Goal: Transaction & Acquisition: Purchase product/service

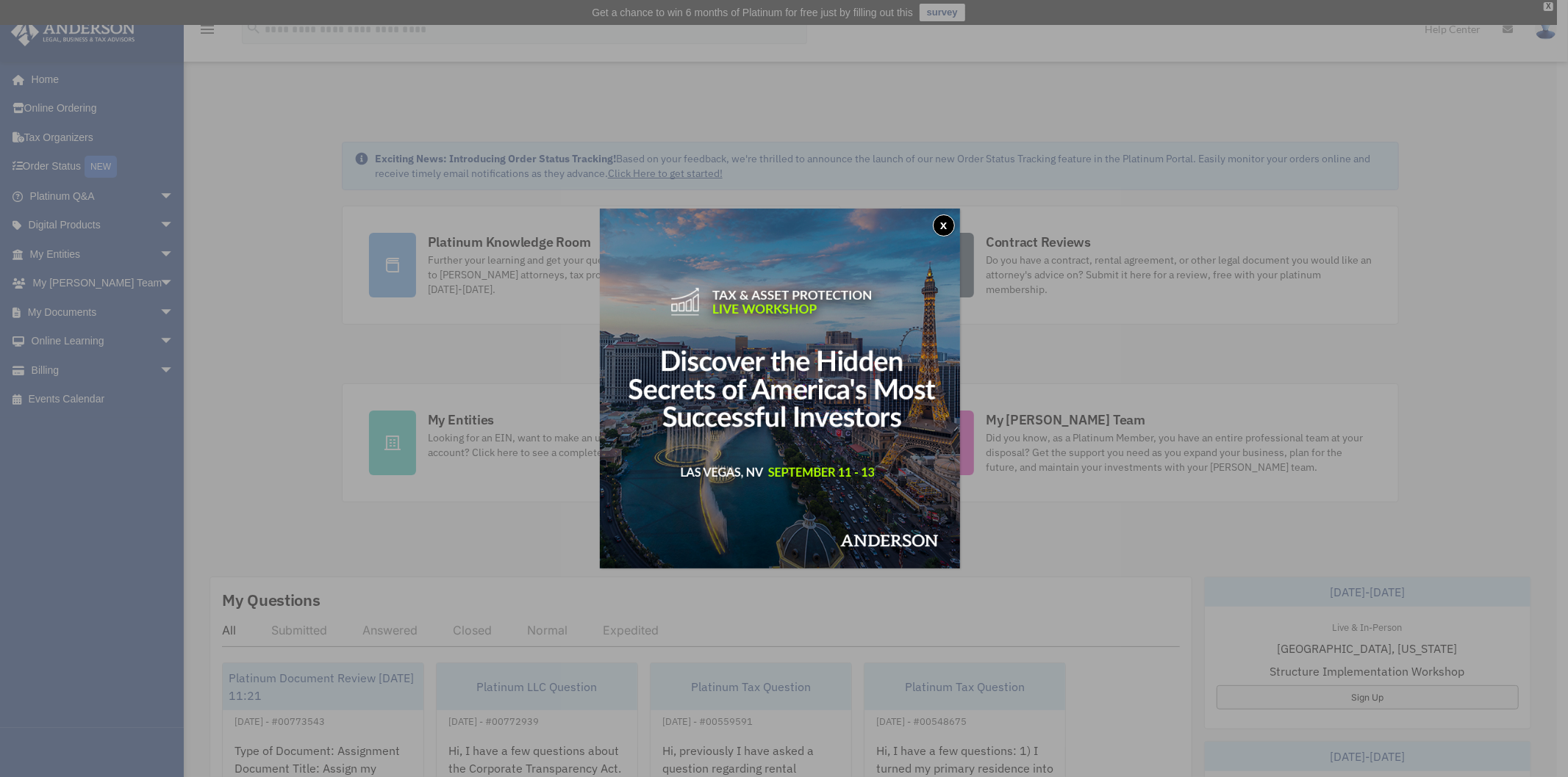
click at [948, 222] on button "x" at bounding box center [944, 226] width 22 height 22
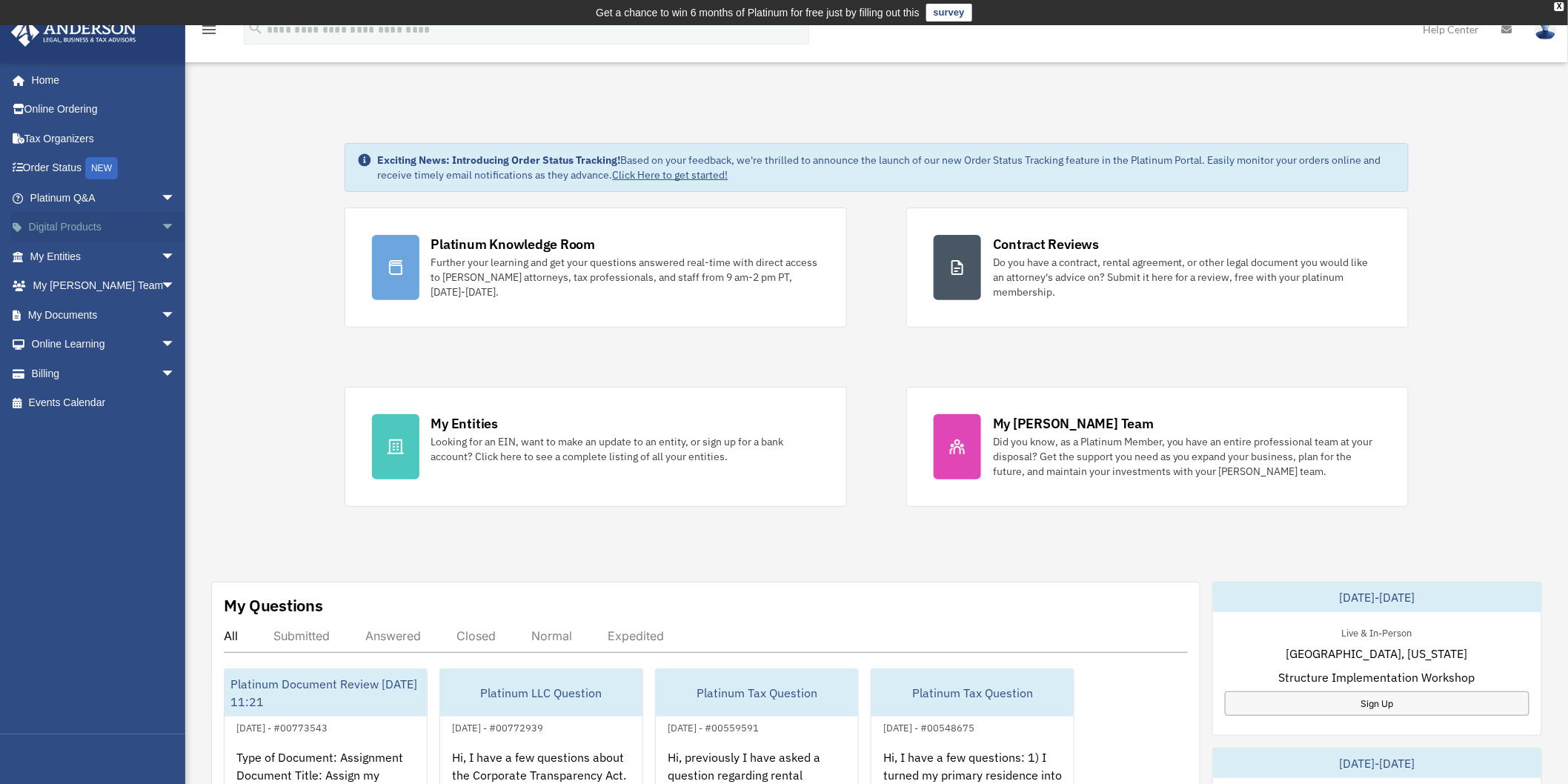
click at [161, 223] on span "arrow_drop_down" at bounding box center [176, 228] width 29 height 30
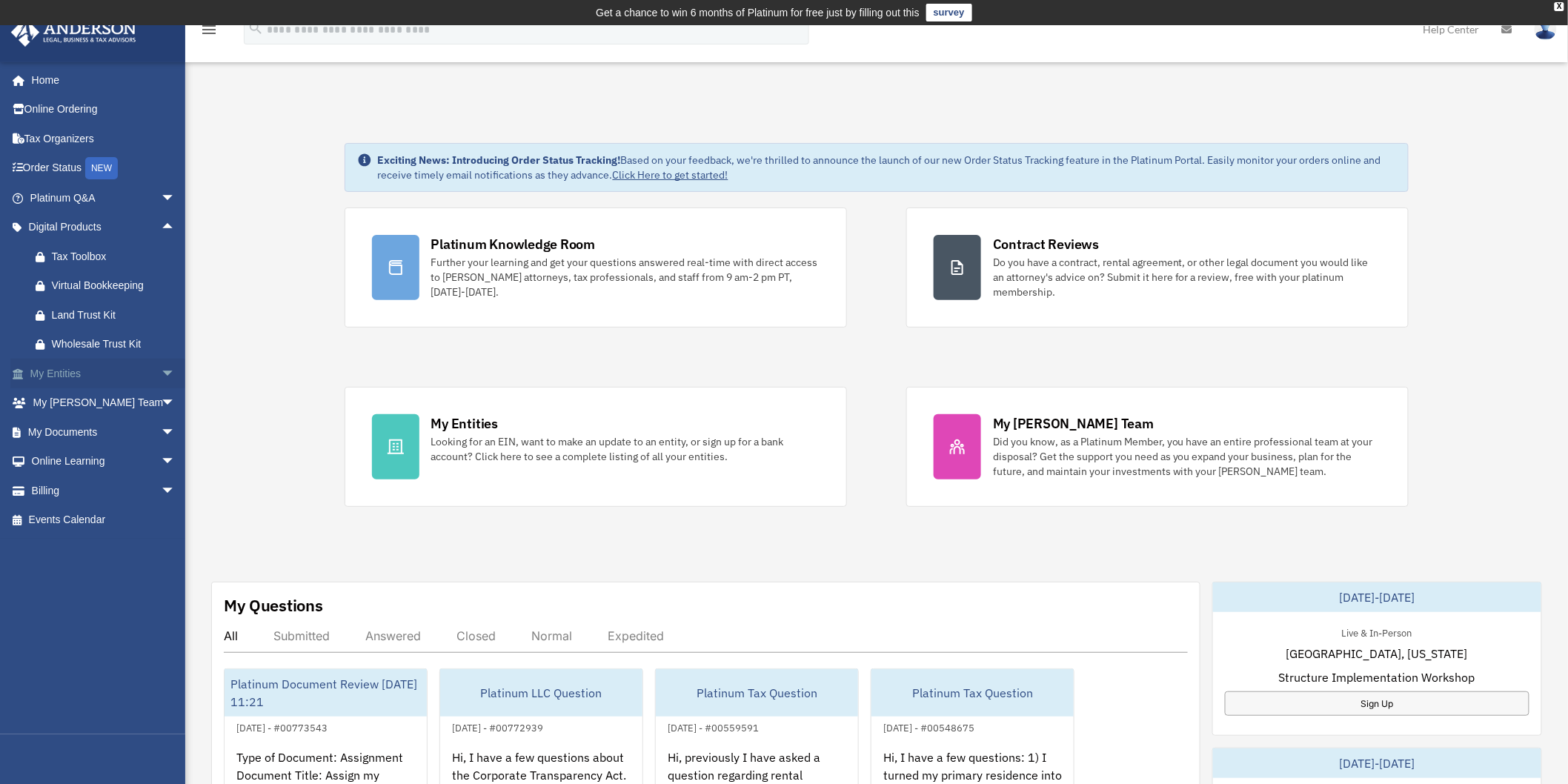
click at [161, 368] on span "arrow_drop_down" at bounding box center [176, 373] width 29 height 30
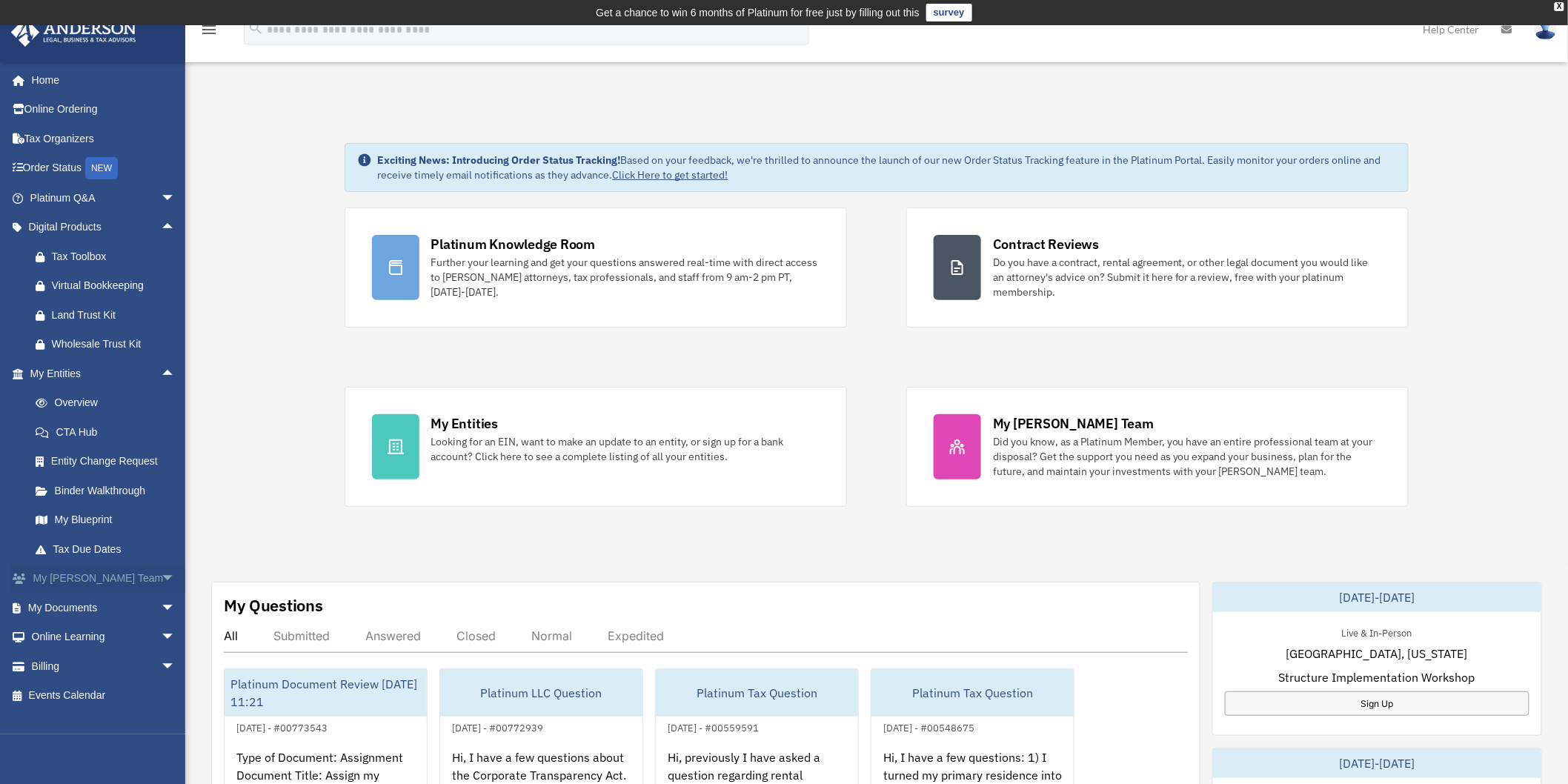
click at [161, 573] on span "arrow_drop_down" at bounding box center [176, 579] width 29 height 30
click at [161, 699] on span "arrow_drop_down" at bounding box center [176, 714] width 29 height 30
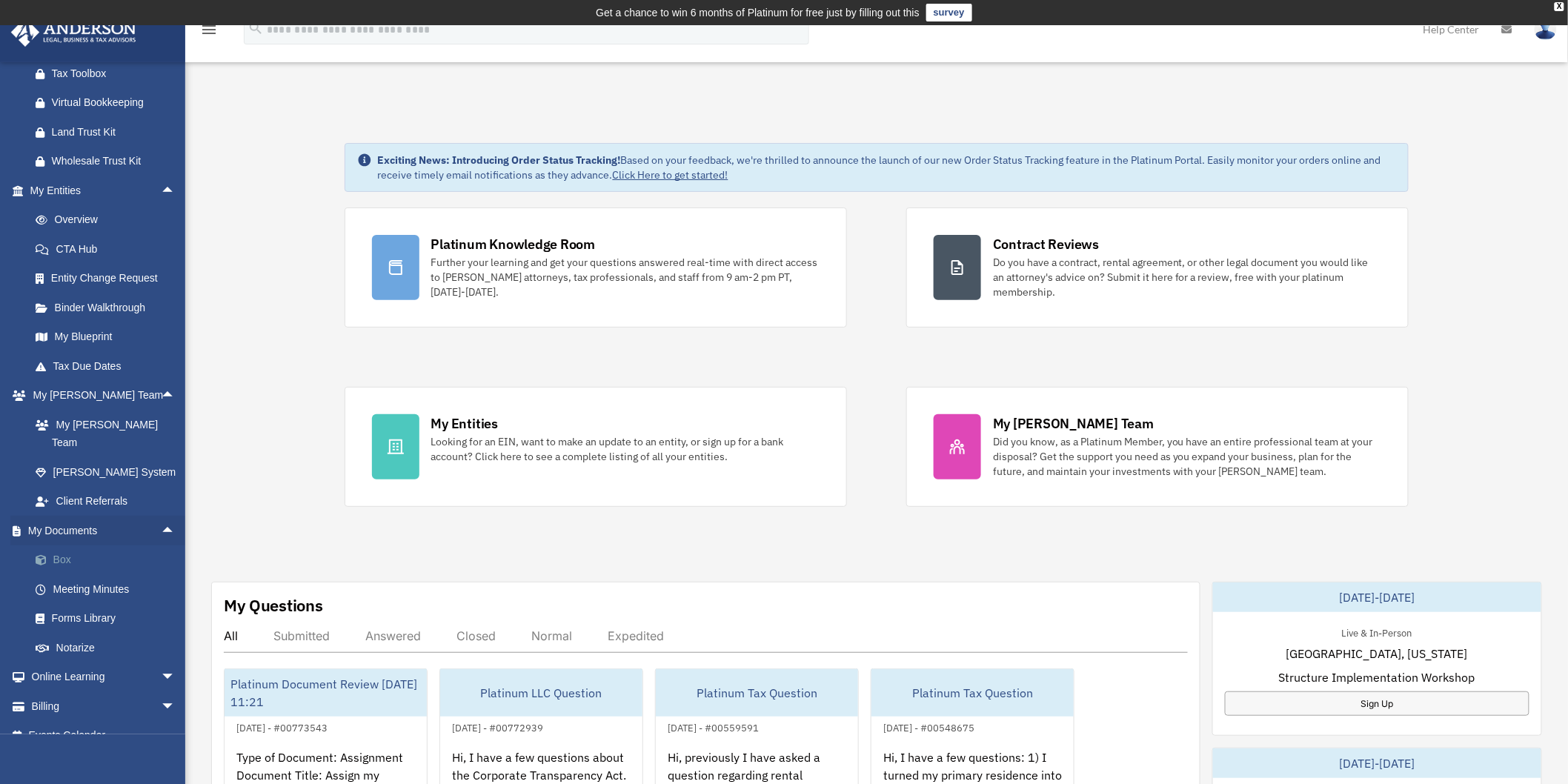
click at [63, 546] on link "Box" at bounding box center [109, 561] width 177 height 29
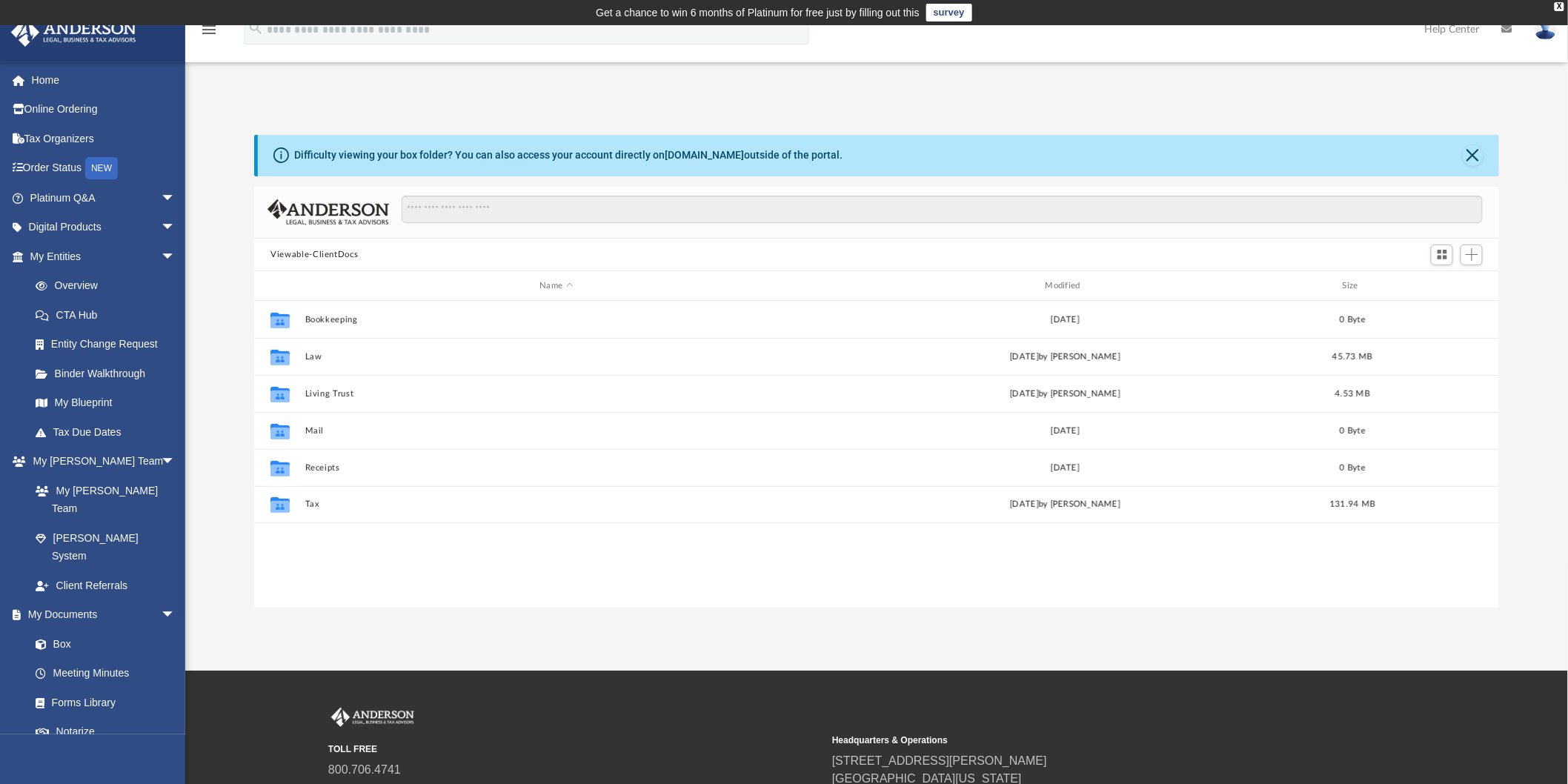
scroll to position [323, 1233]
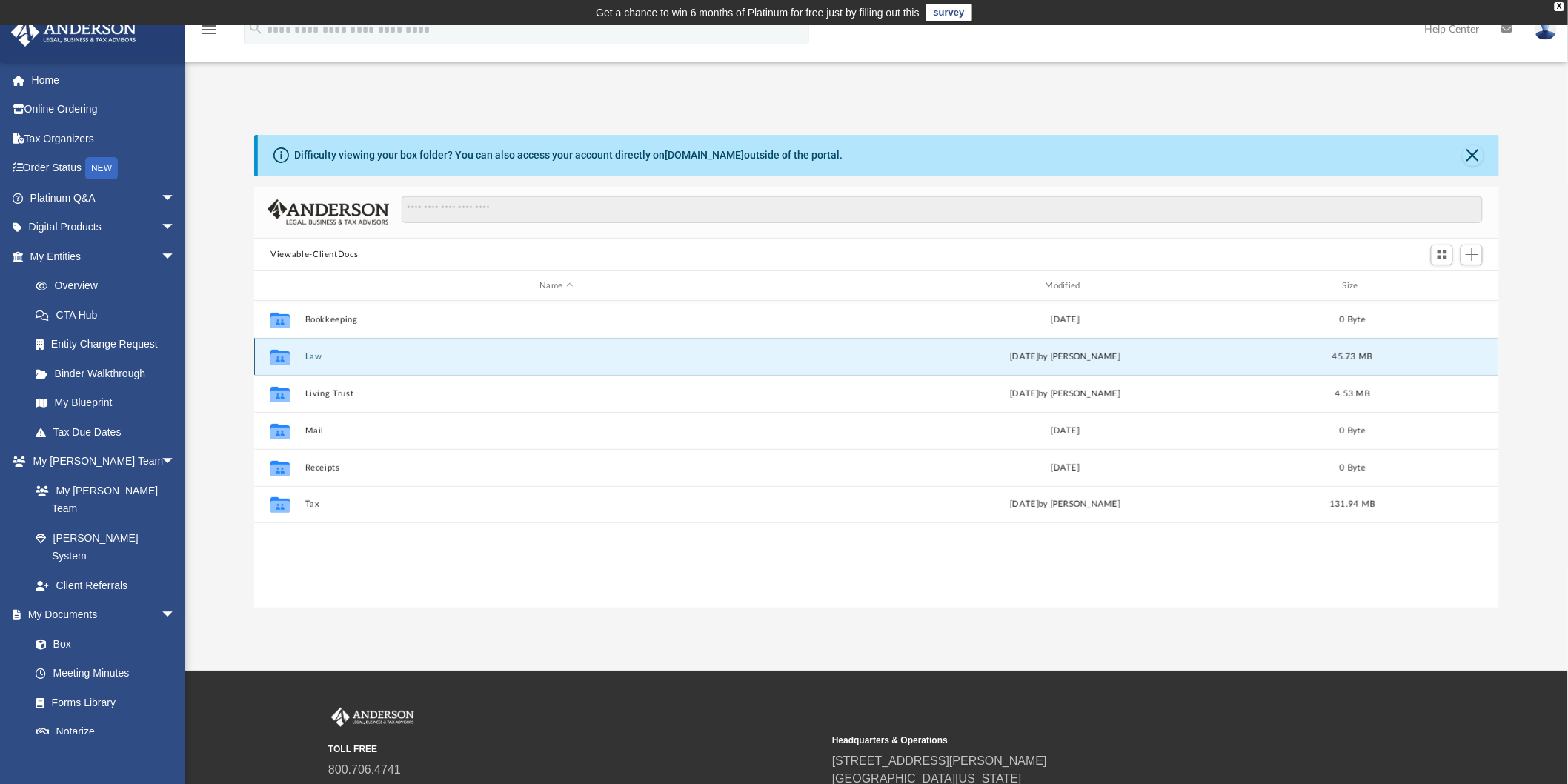
click at [309, 360] on button "Law" at bounding box center [556, 356] width 503 height 9
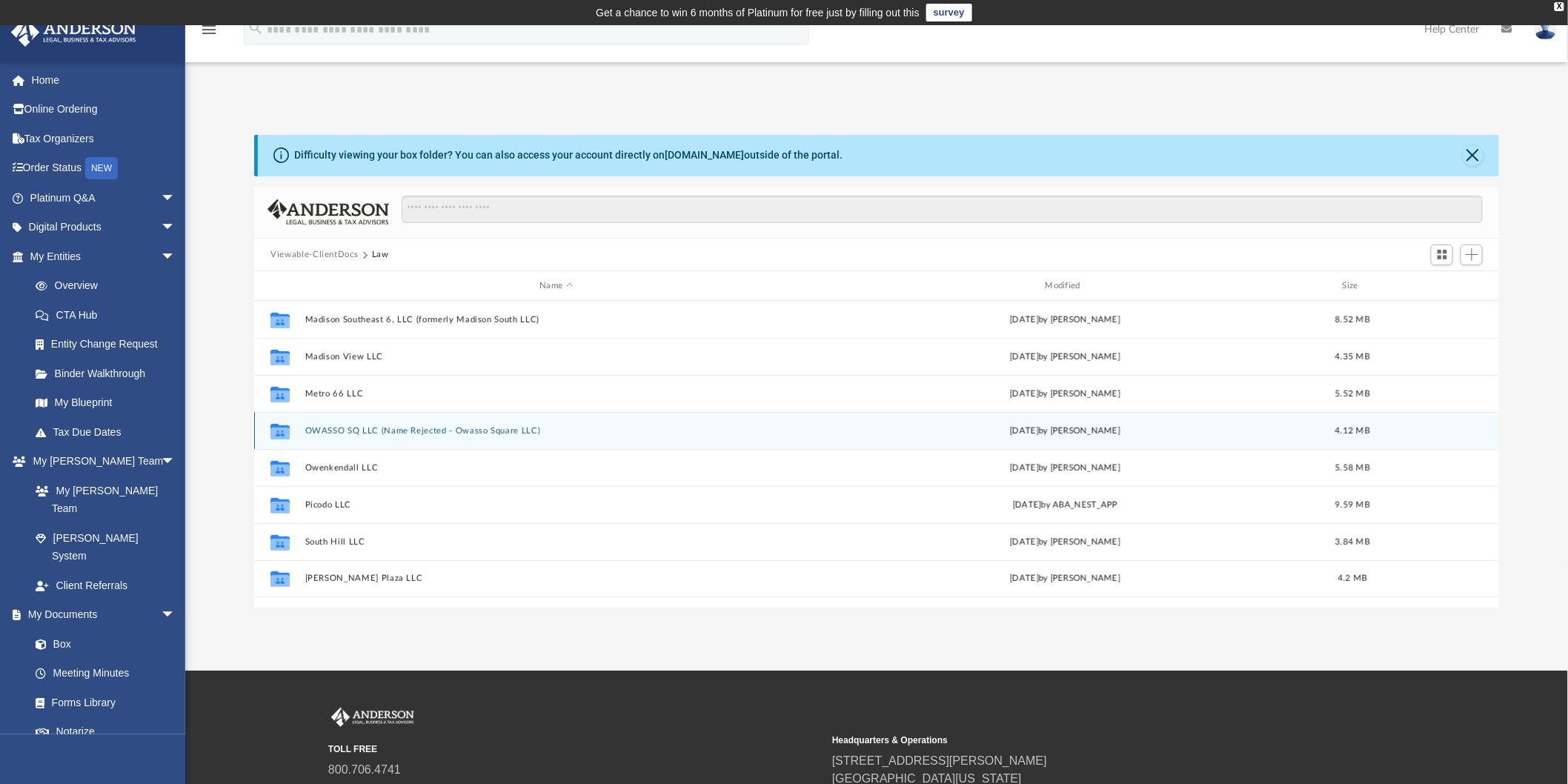
click at [341, 430] on button "OWASSO SQ LLC (Name Rejected - Owasso Square LLC)" at bounding box center [556, 430] width 503 height 9
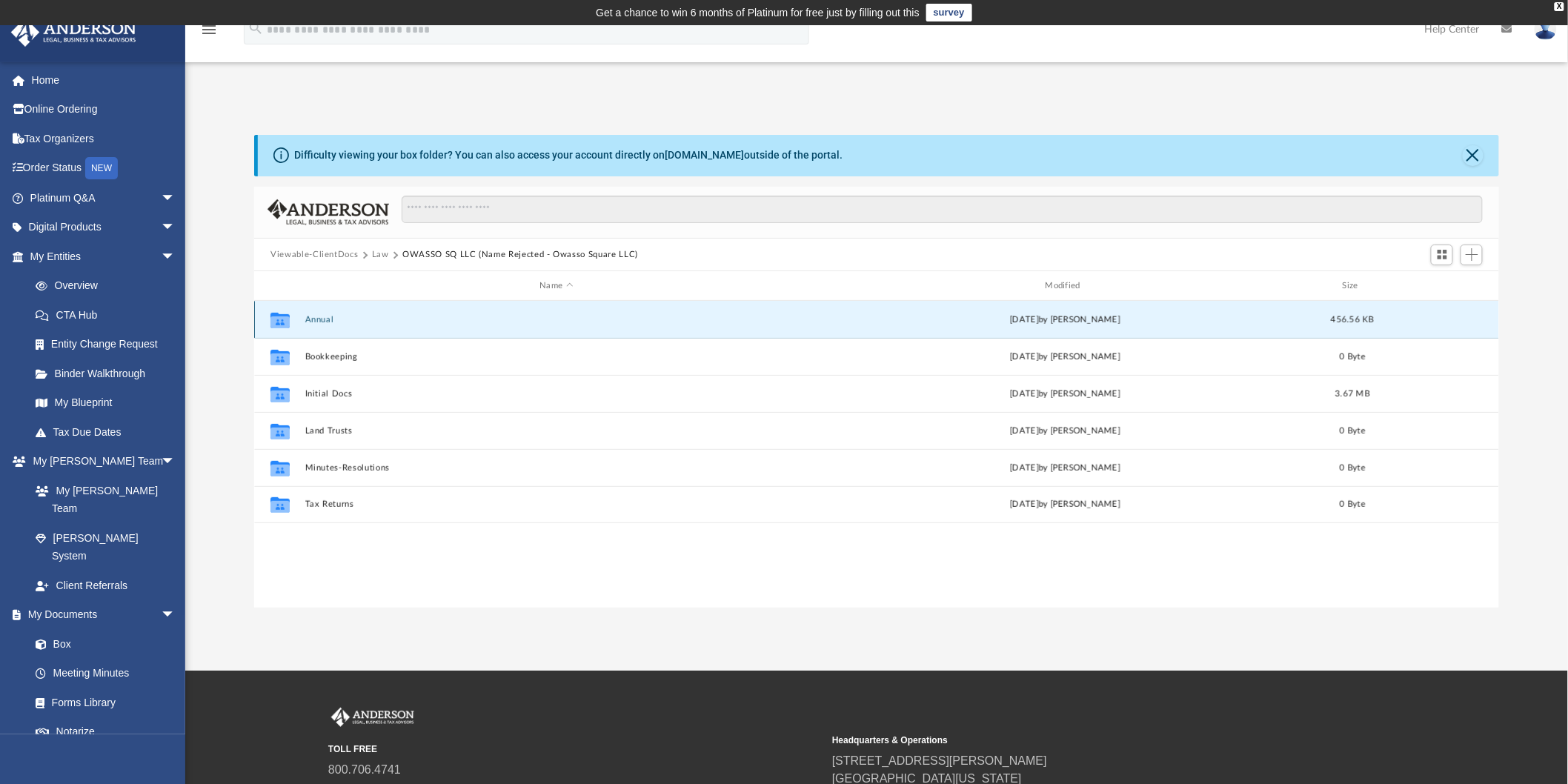
click at [325, 320] on button "Annual" at bounding box center [556, 319] width 503 height 9
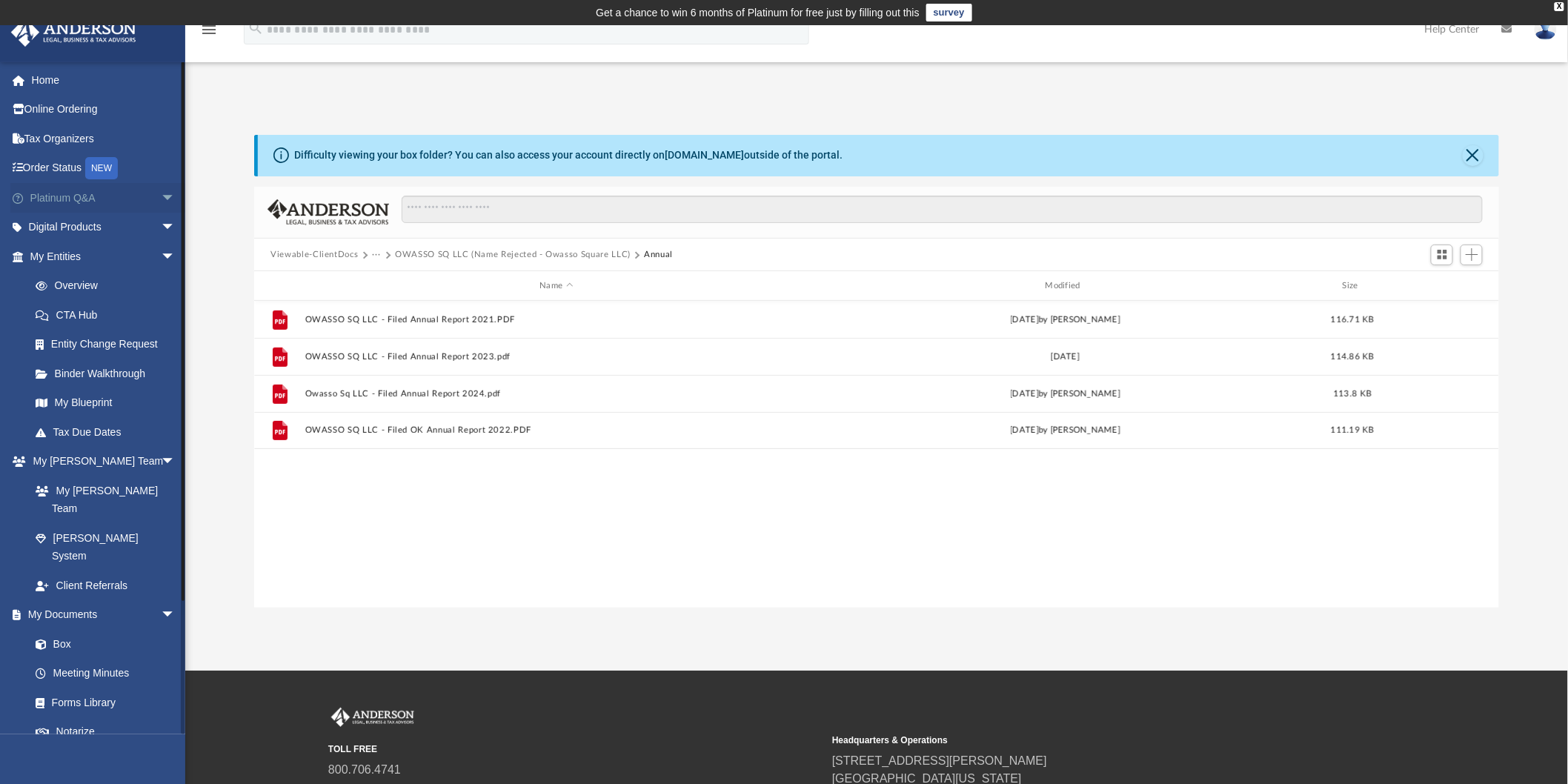
click at [161, 197] on span "arrow_drop_down" at bounding box center [176, 198] width 29 height 30
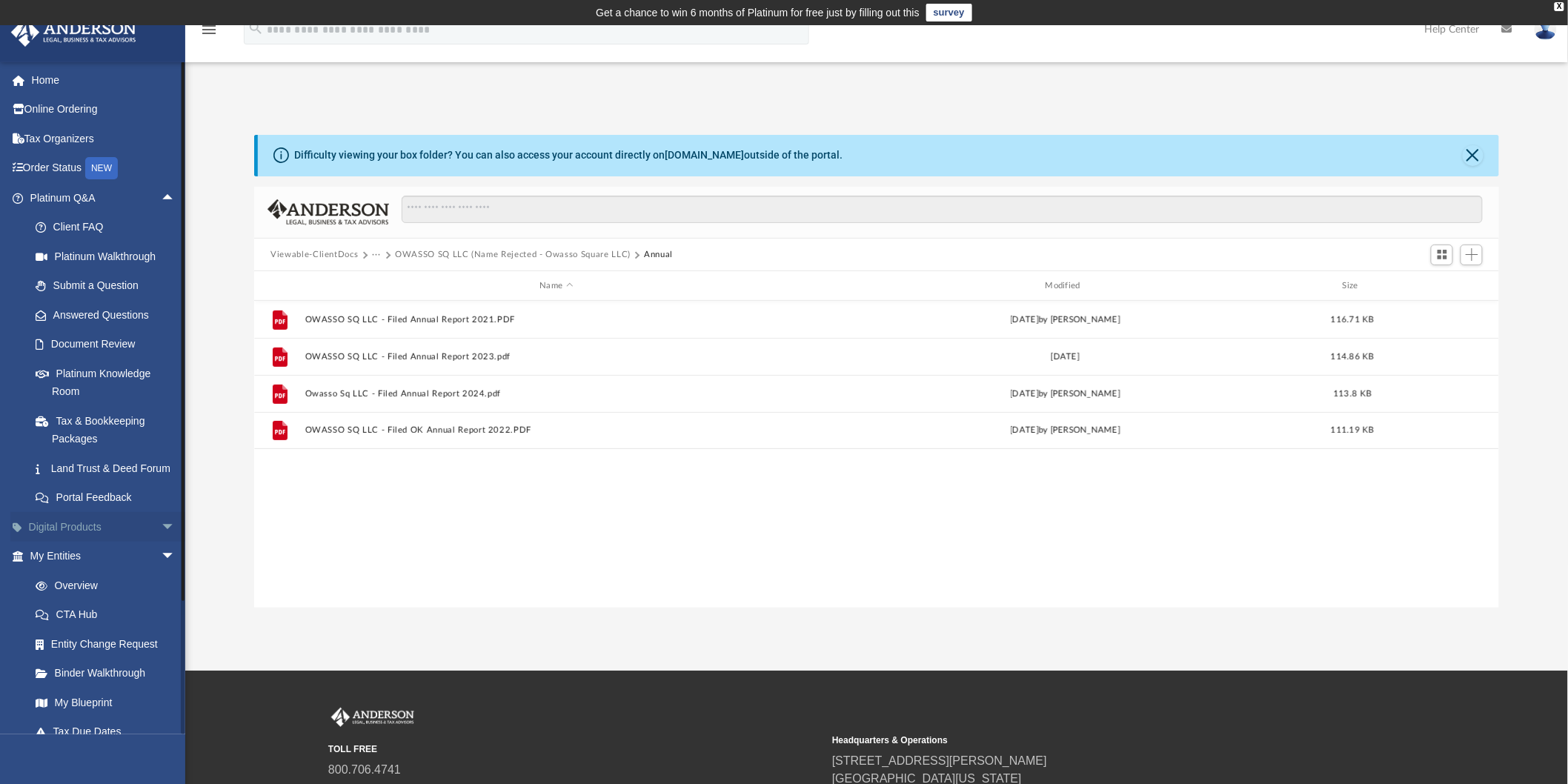
click at [161, 538] on span "arrow_drop_down" at bounding box center [176, 527] width 29 height 30
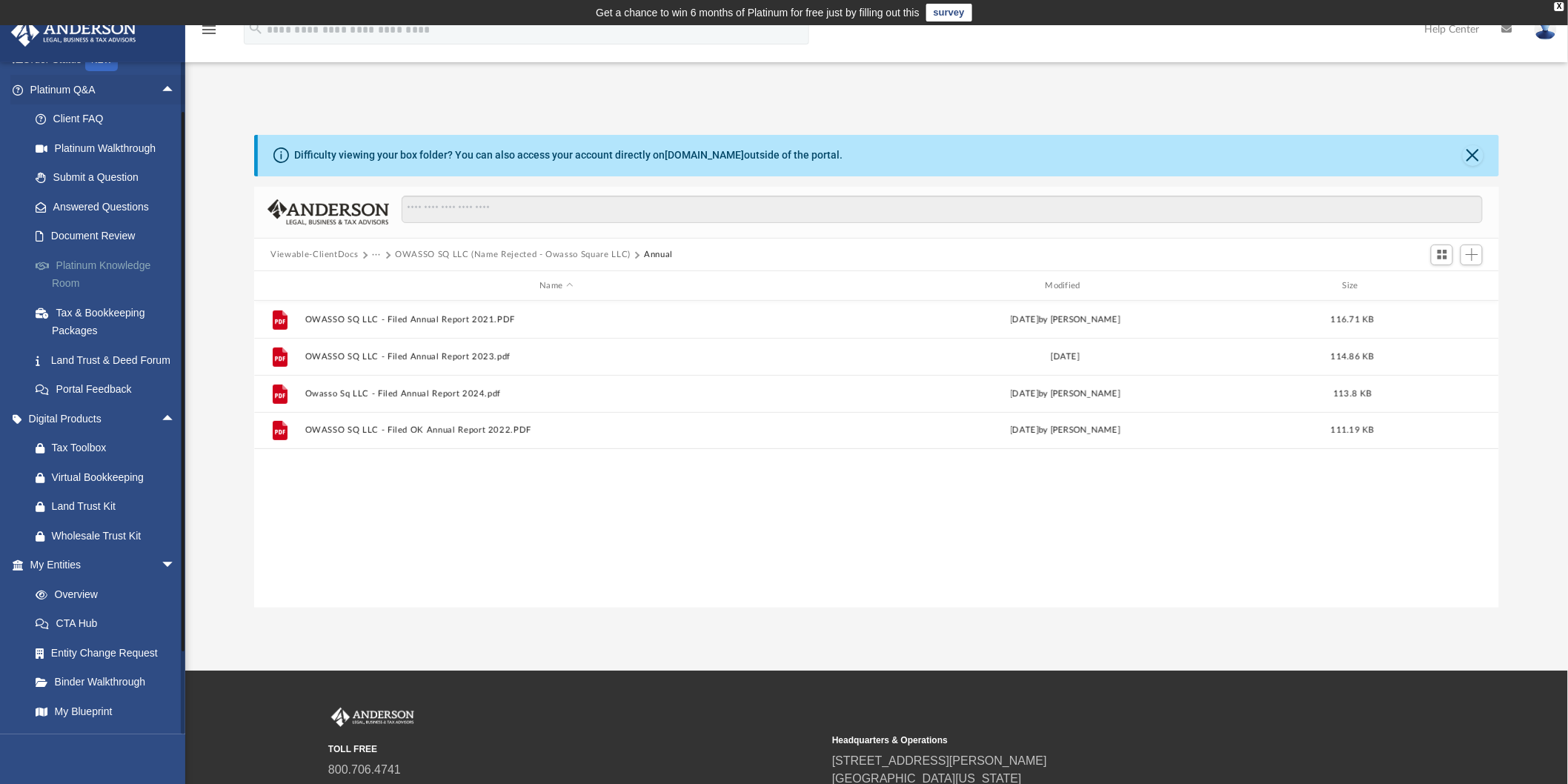
scroll to position [0, 0]
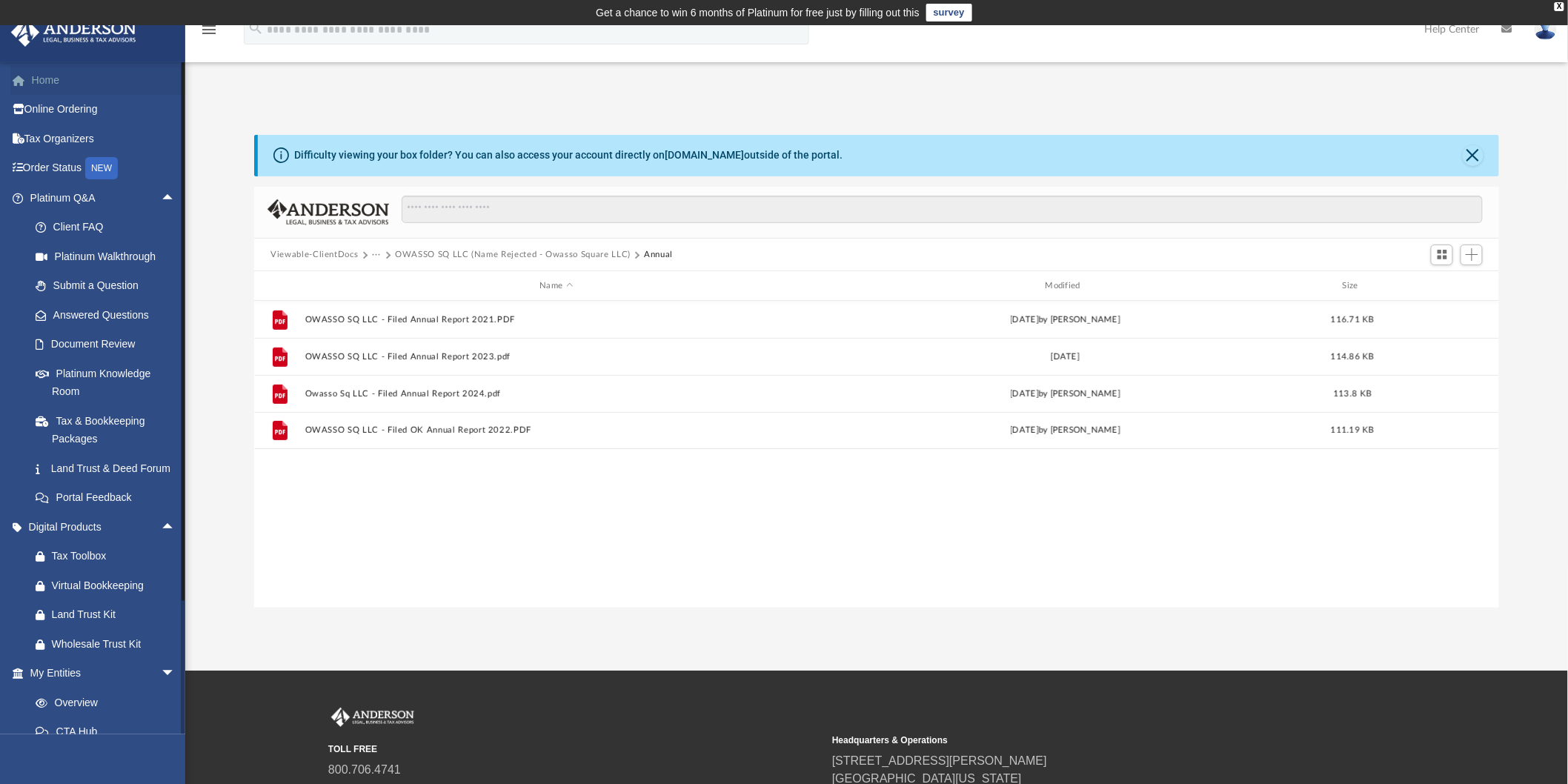
click at [40, 78] on link "Home" at bounding box center [103, 80] width 187 height 29
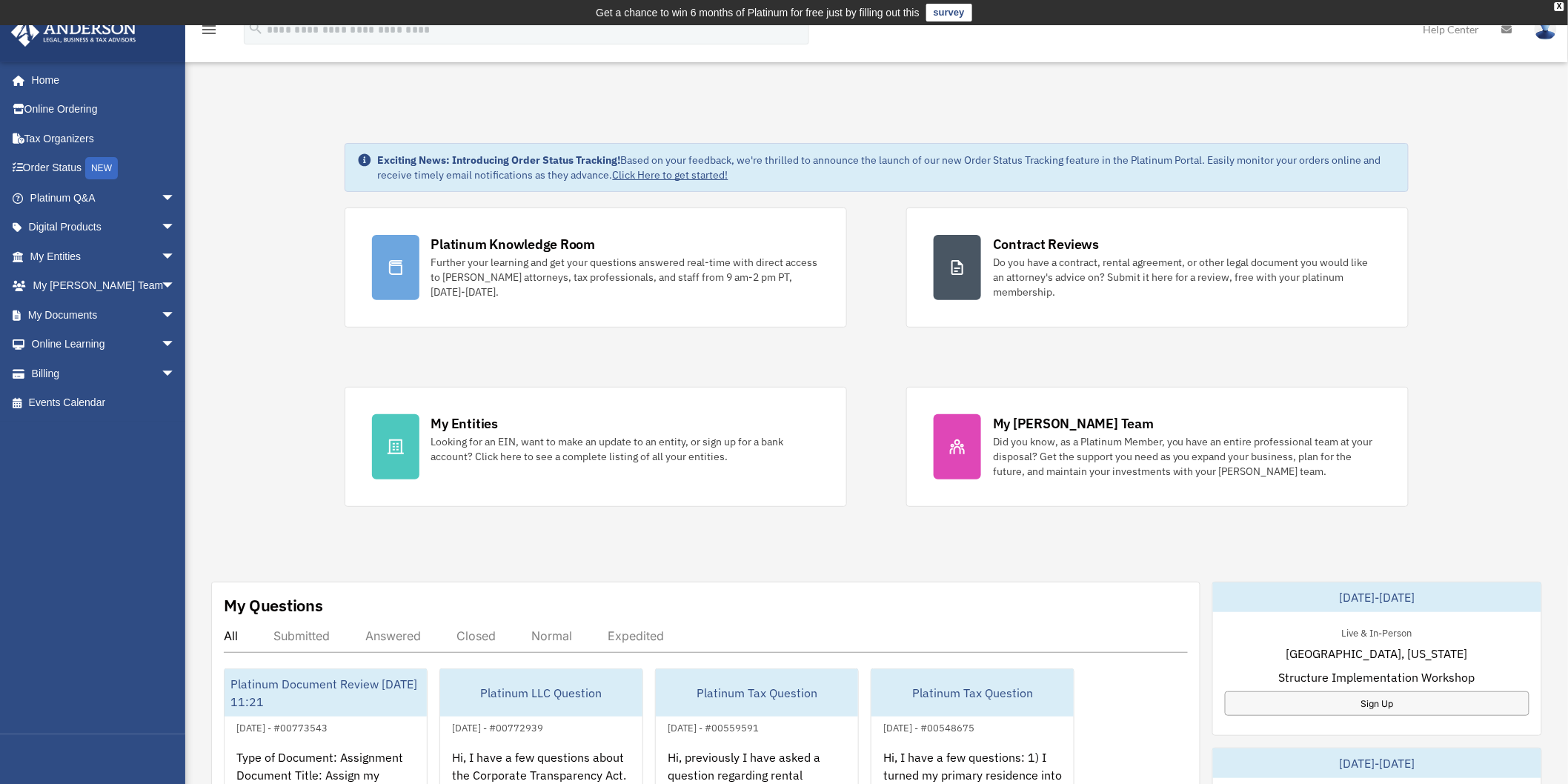
scroll to position [576, 0]
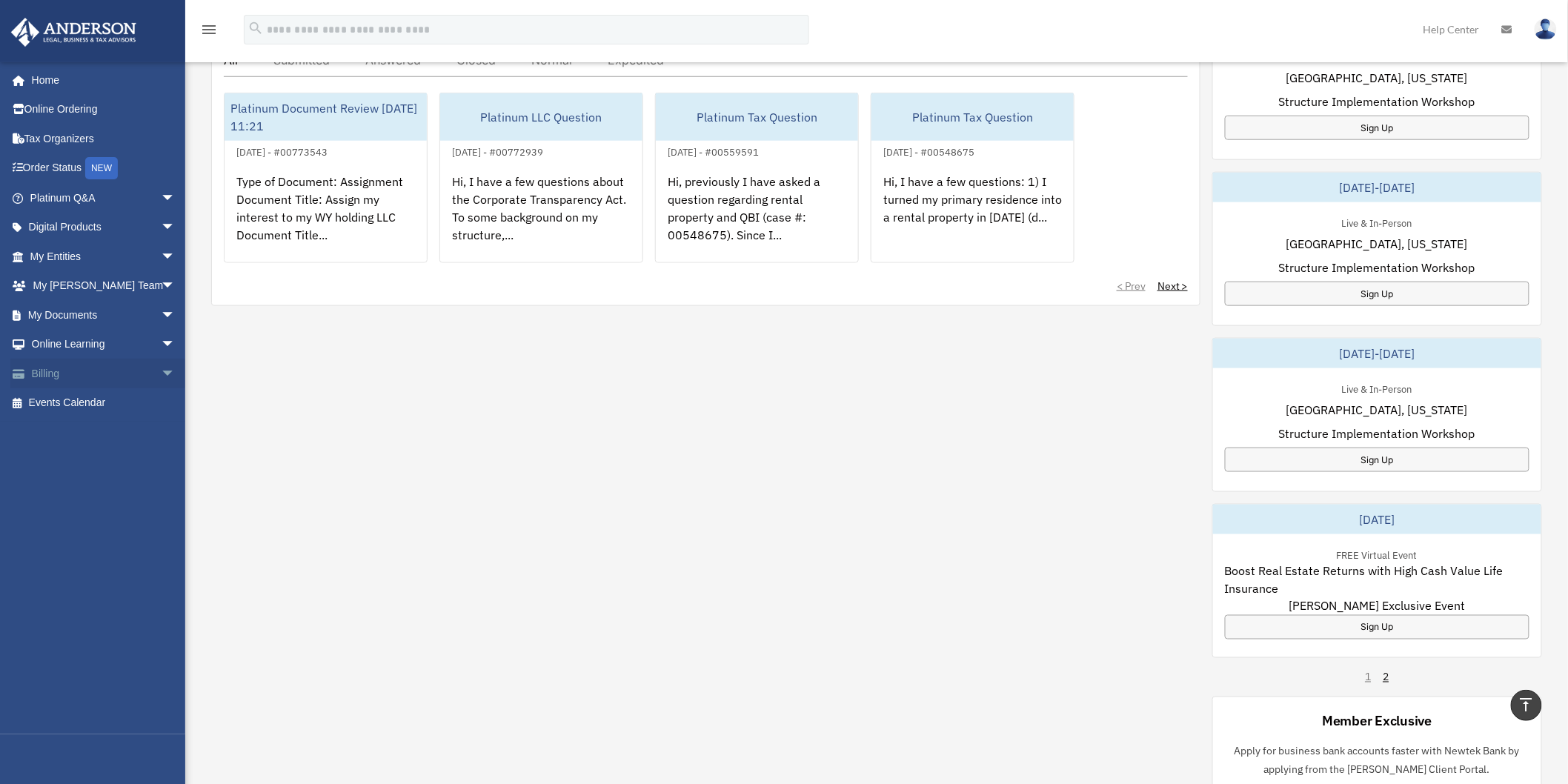
click at [104, 373] on link "Billing arrow_drop_down" at bounding box center [103, 373] width 187 height 29
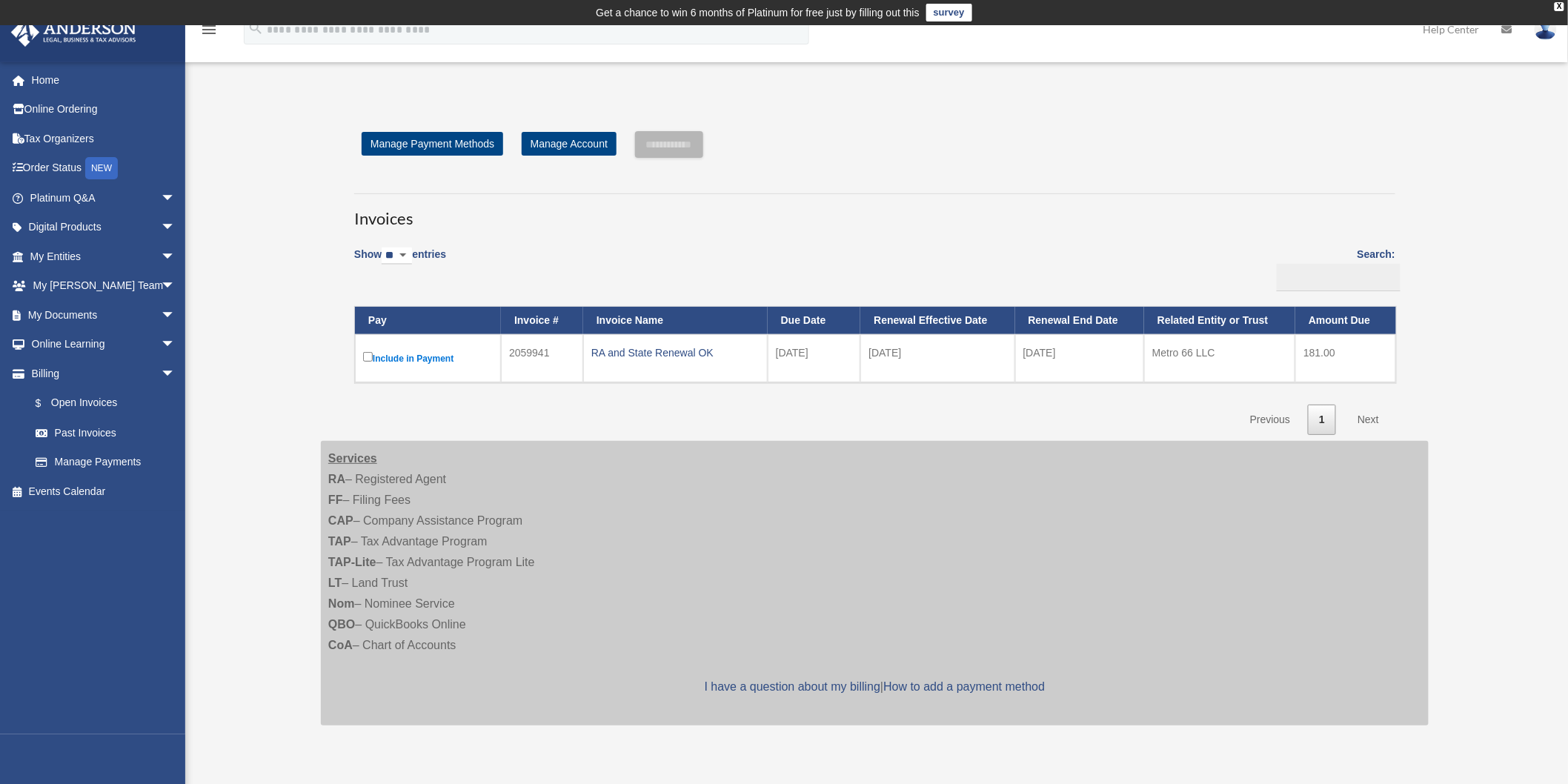
click at [372, 348] on td "Include in Payment" at bounding box center [428, 359] width 146 height 48
click at [703, 148] on input "**********" at bounding box center [669, 144] width 68 height 27
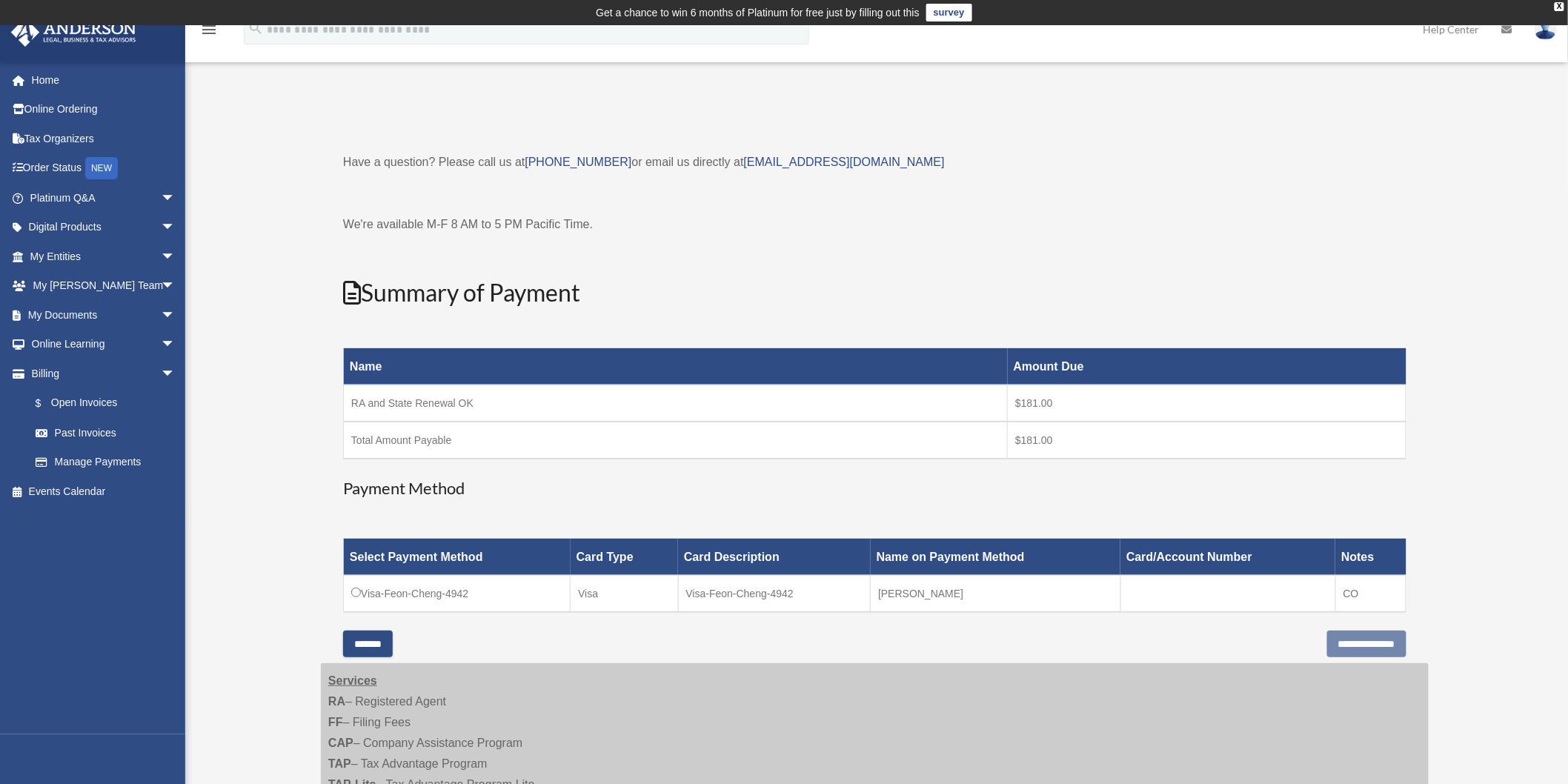
click at [437, 597] on td "Visa-Feon-Cheng-4942" at bounding box center [457, 593] width 227 height 37
click at [348, 593] on td "Visa-Feon-Cheng-4942" at bounding box center [457, 593] width 227 height 37
click at [1327, 636] on input "**********" at bounding box center [1367, 644] width 79 height 27
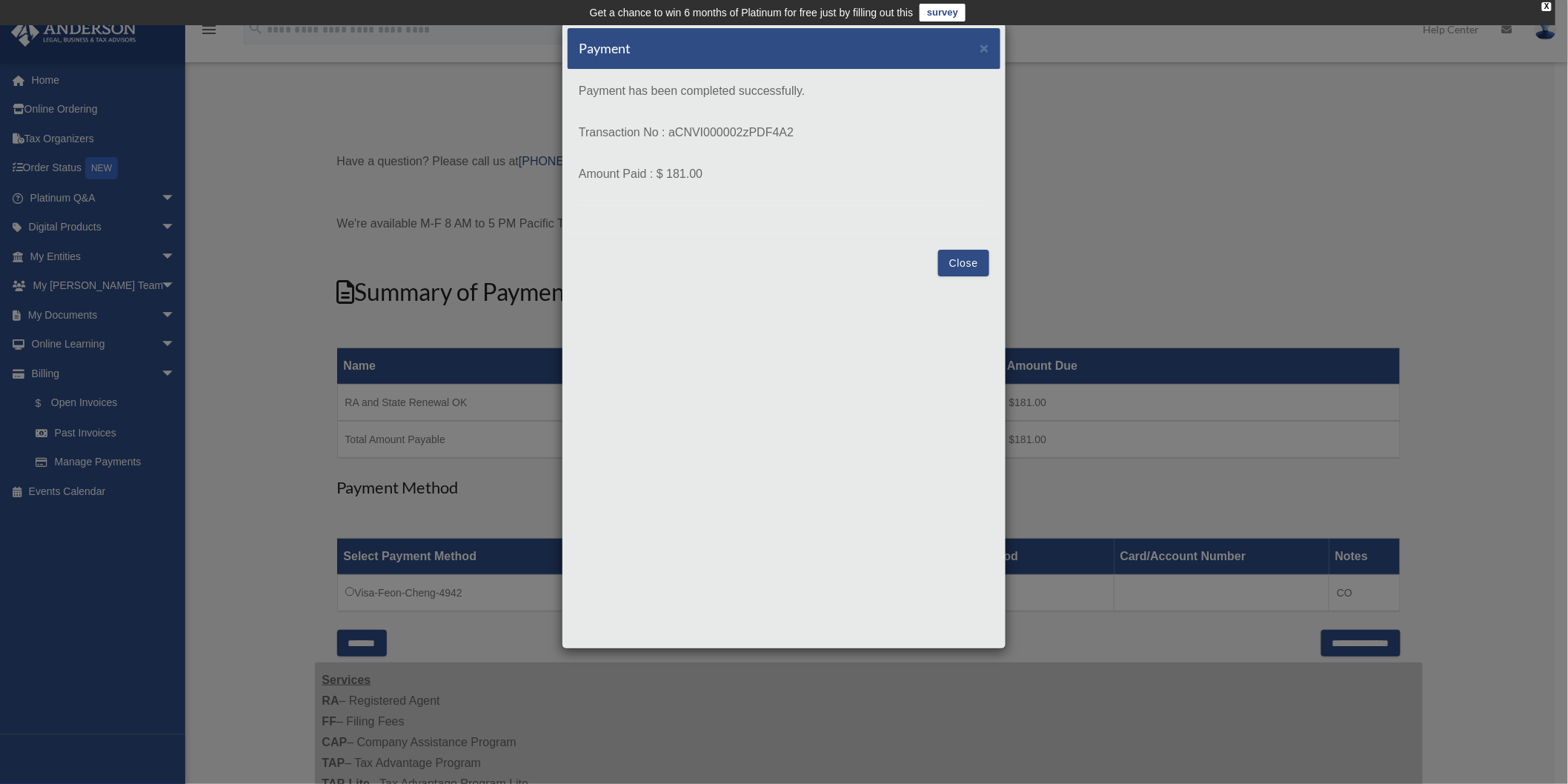
click at [648, 216] on div "Payment has been completed successfully. Transaction No : aCNVI000002zPDF4A2 Am…" at bounding box center [784, 154] width 433 height 168
click at [963, 263] on button "Close" at bounding box center [963, 263] width 51 height 27
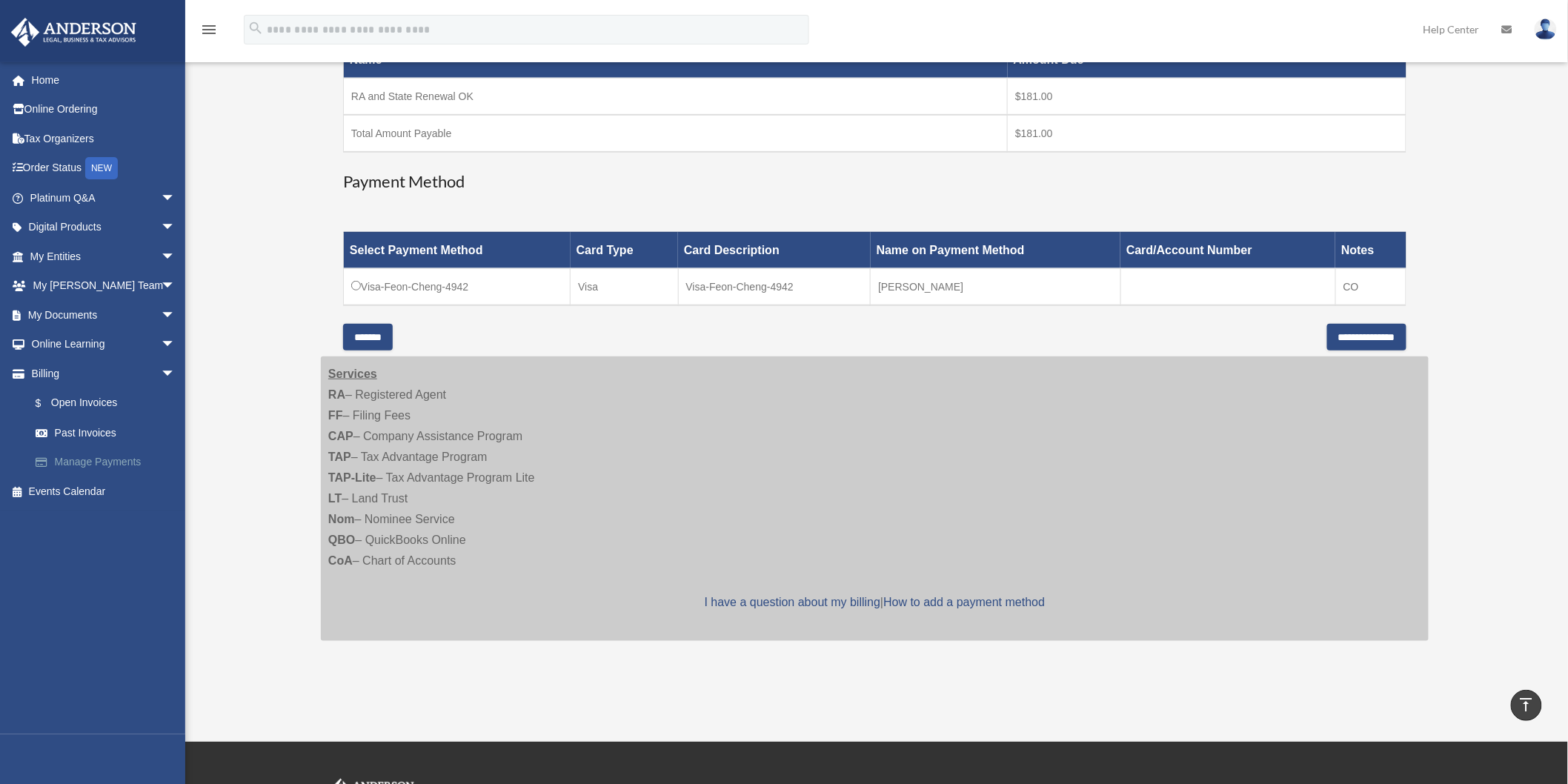
scroll to position [247, 0]
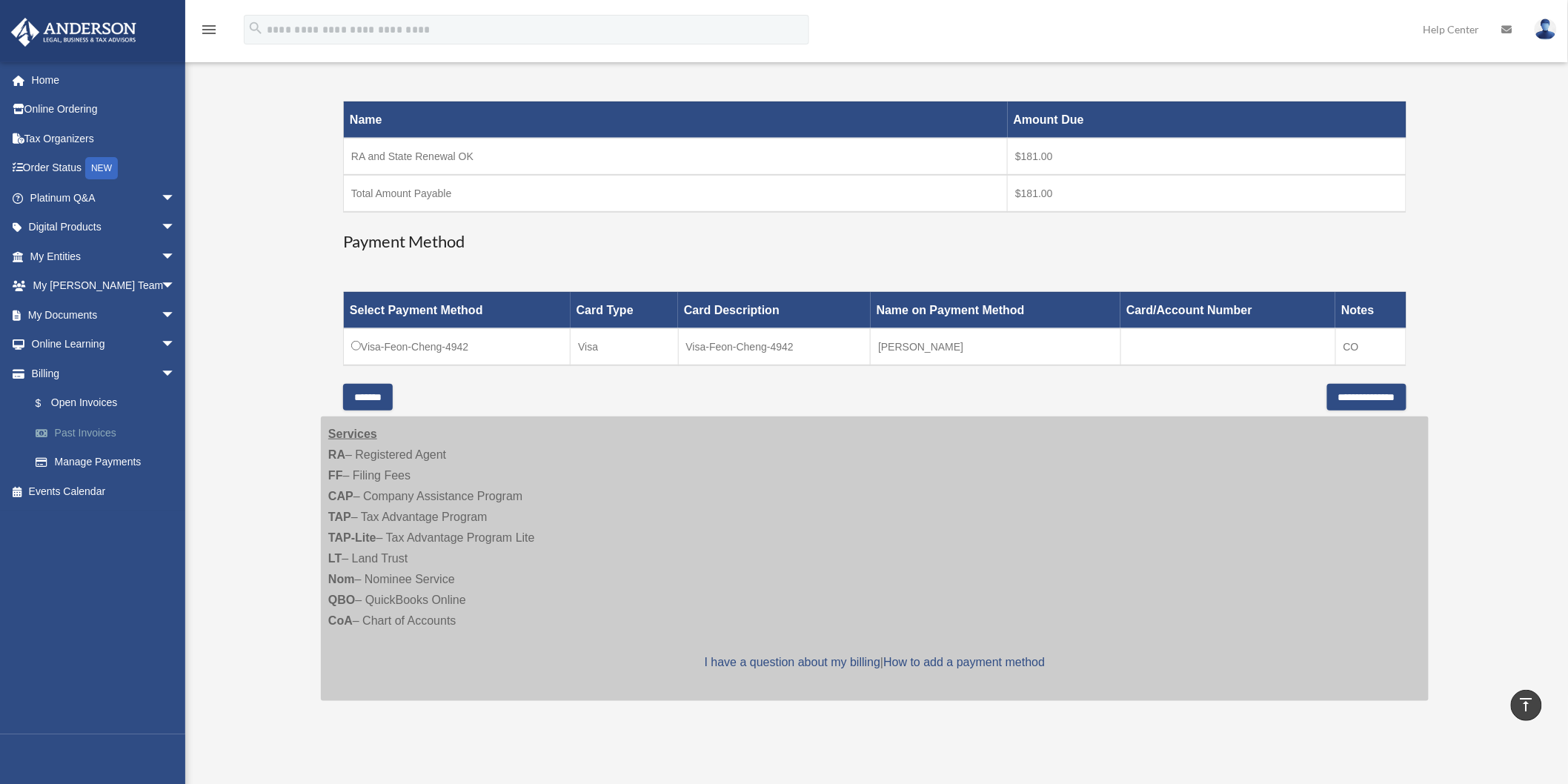
click at [91, 428] on link "Past Invoices" at bounding box center [109, 433] width 177 height 29
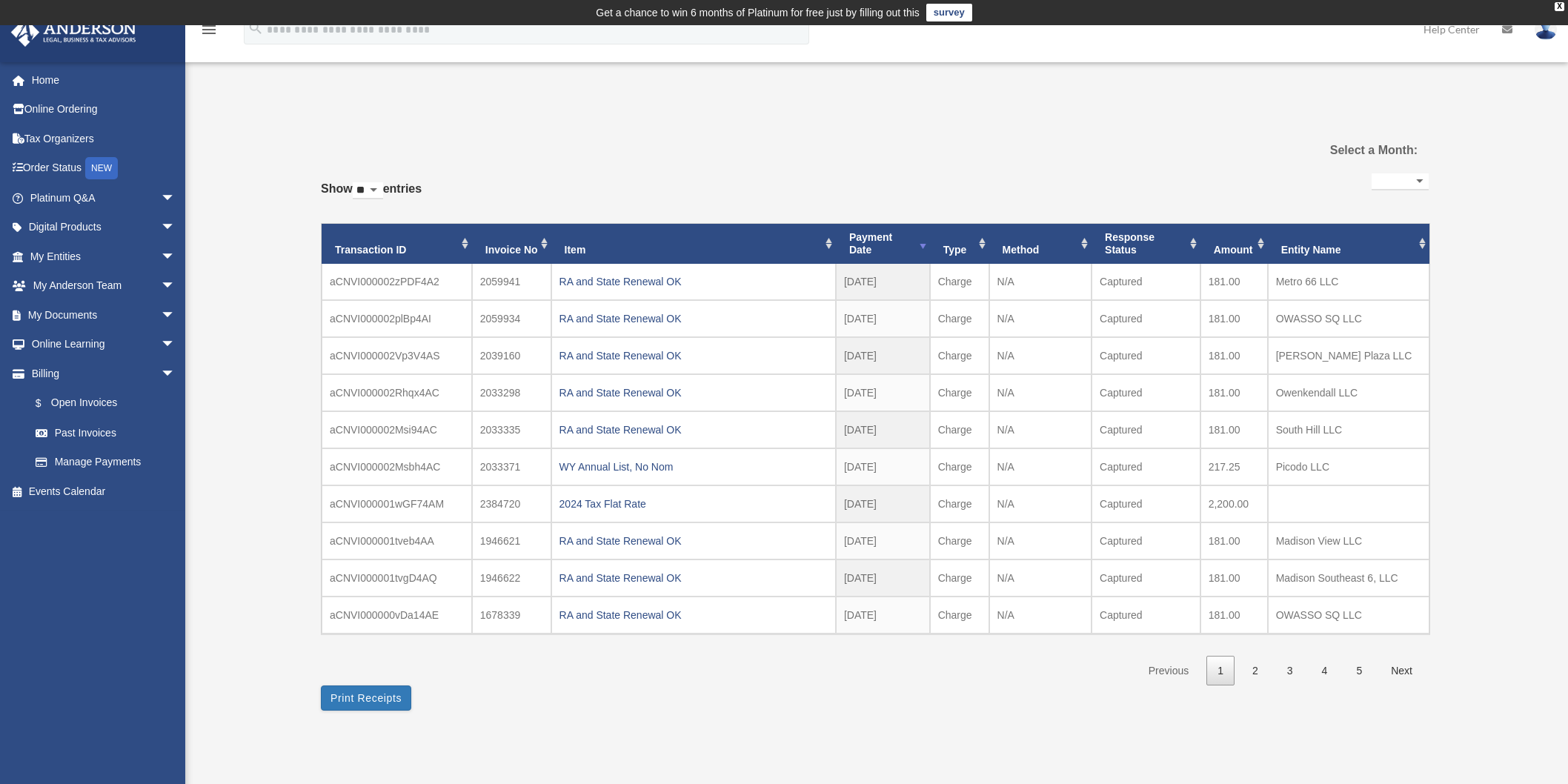
select select
click at [628, 284] on div "RA and State Renewal OK" at bounding box center [693, 282] width 268 height 21
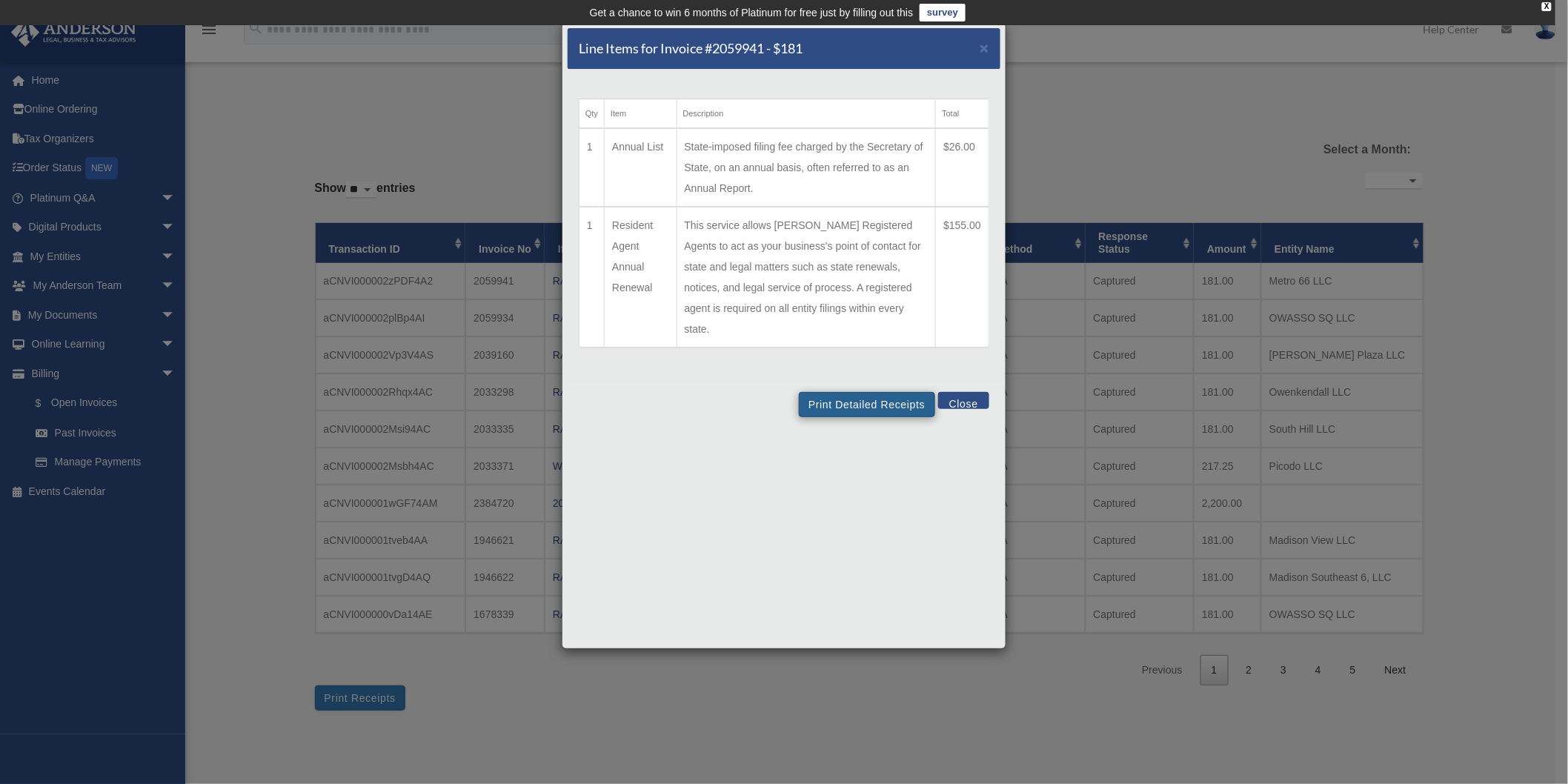
click at [885, 156] on td "State-imposed filing fee charged by the Secretary of State, on an annual basis,…" at bounding box center [806, 167] width 259 height 78
drag, startPoint x: 863, startPoint y: 375, endPoint x: 628, endPoint y: 462, distance: 250.6
click at [865, 392] on button "Print Detailed Receipts" at bounding box center [866, 405] width 135 height 25
click at [959, 392] on button "Close" at bounding box center [963, 401] width 51 height 17
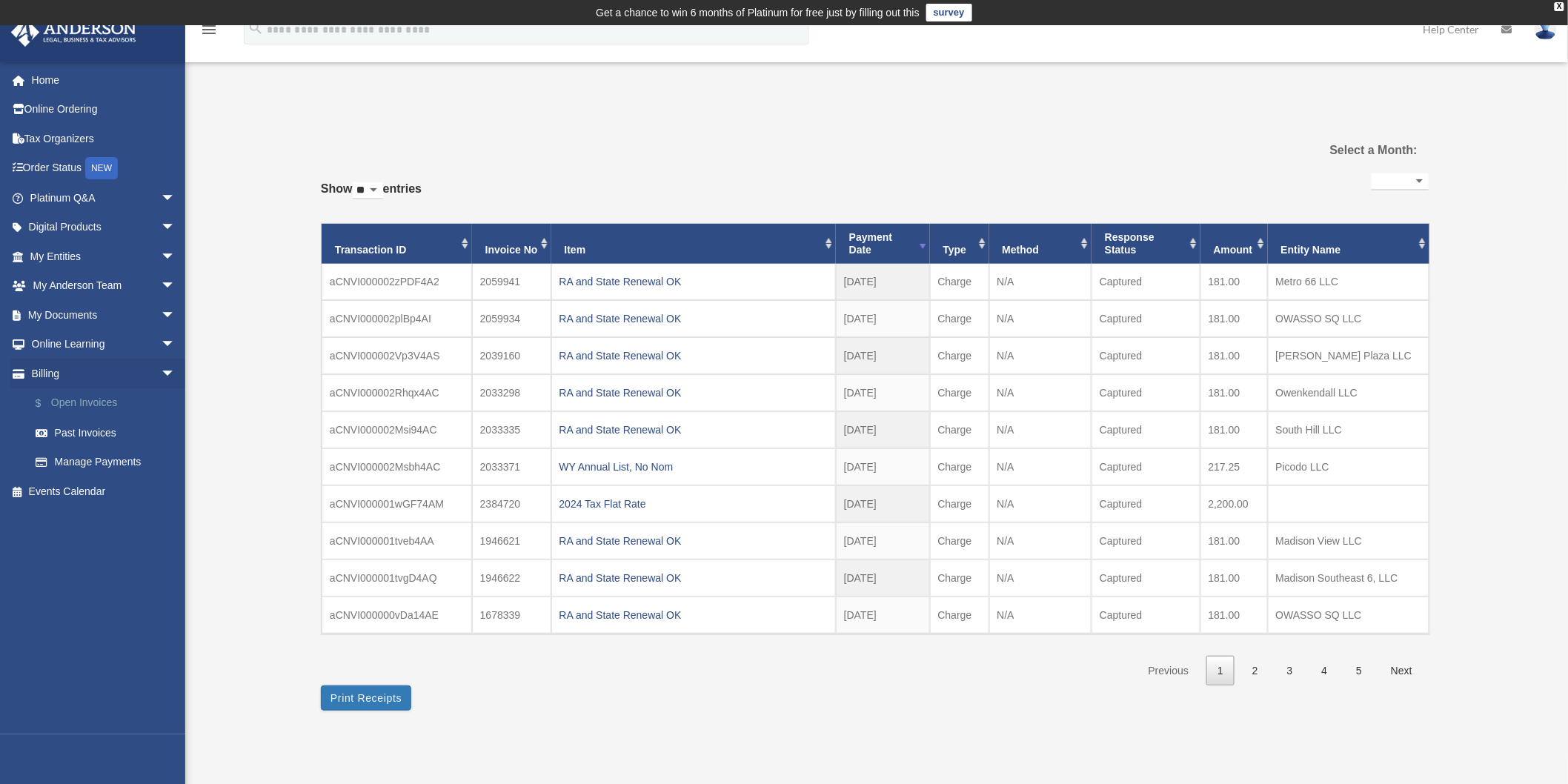
click at [83, 404] on link "$ Open Invoices" at bounding box center [109, 403] width 177 height 30
